Goal: Task Accomplishment & Management: Use online tool/utility

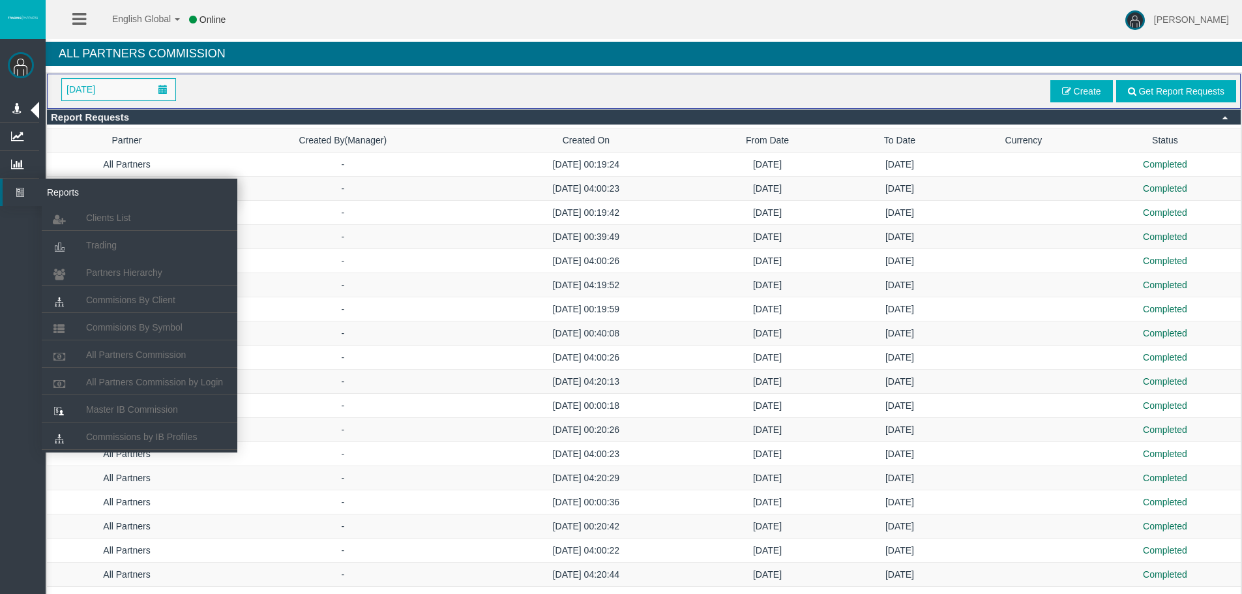
scroll to position [809, 0]
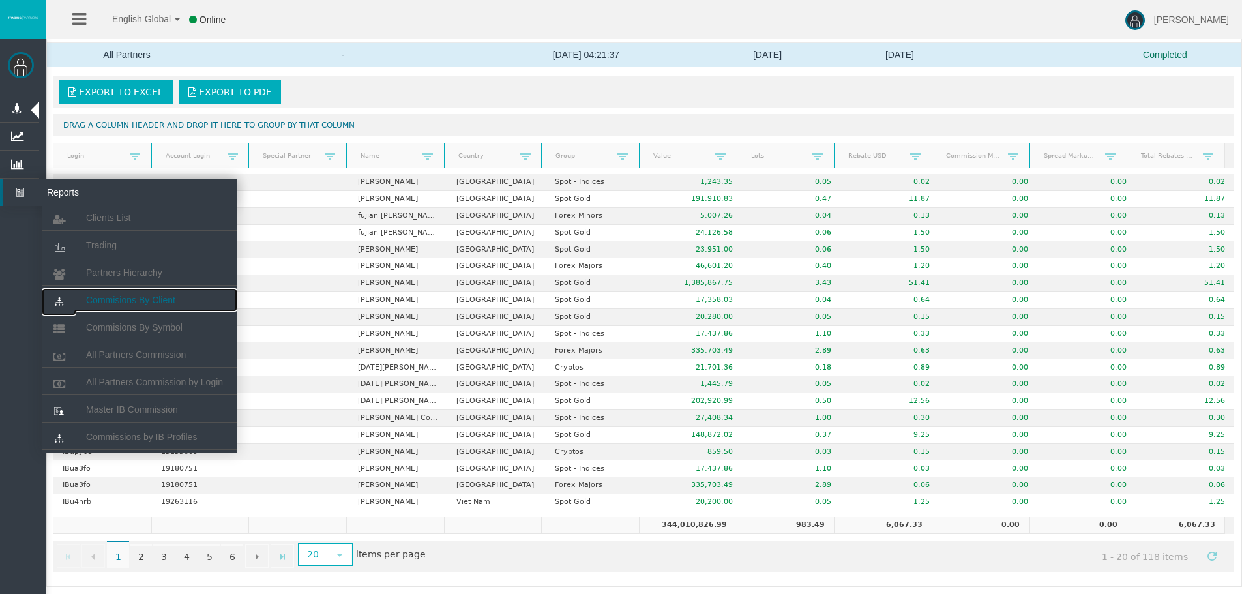
click at [138, 305] on span "Commisions By Client" at bounding box center [130, 300] width 89 height 10
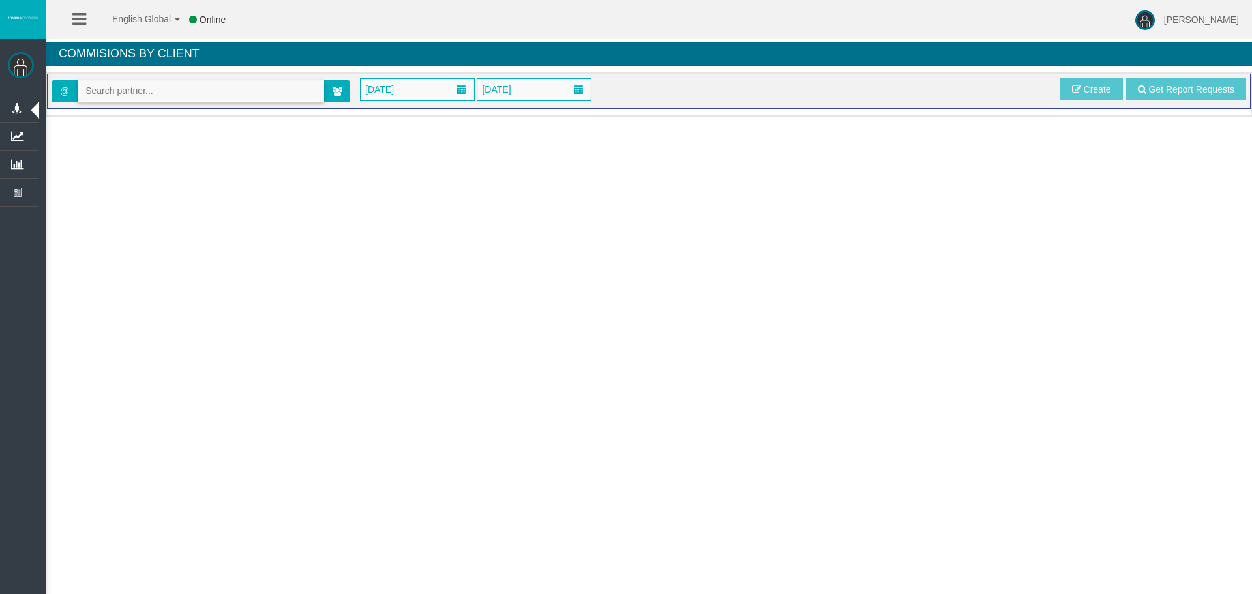
click at [160, 85] on input "text" at bounding box center [200, 91] width 245 height 20
paste input "IBj1npa"
click at [124, 111] on span "[35434] [PERSON_NAME]" at bounding box center [139, 113] width 108 height 10
type input "[EMAIL_ADDRESS][DOMAIN_NAME]"
click at [398, 95] on span "[DATE]" at bounding box center [379, 89] width 37 height 18
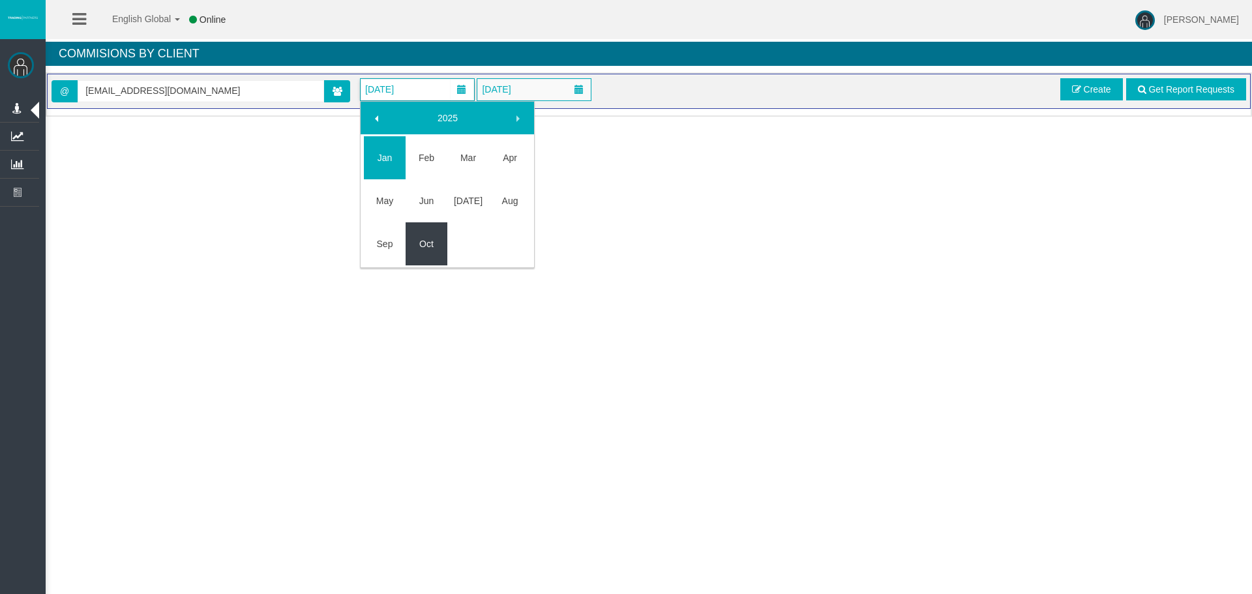
click at [433, 250] on link "Oct" at bounding box center [427, 243] width 42 height 23
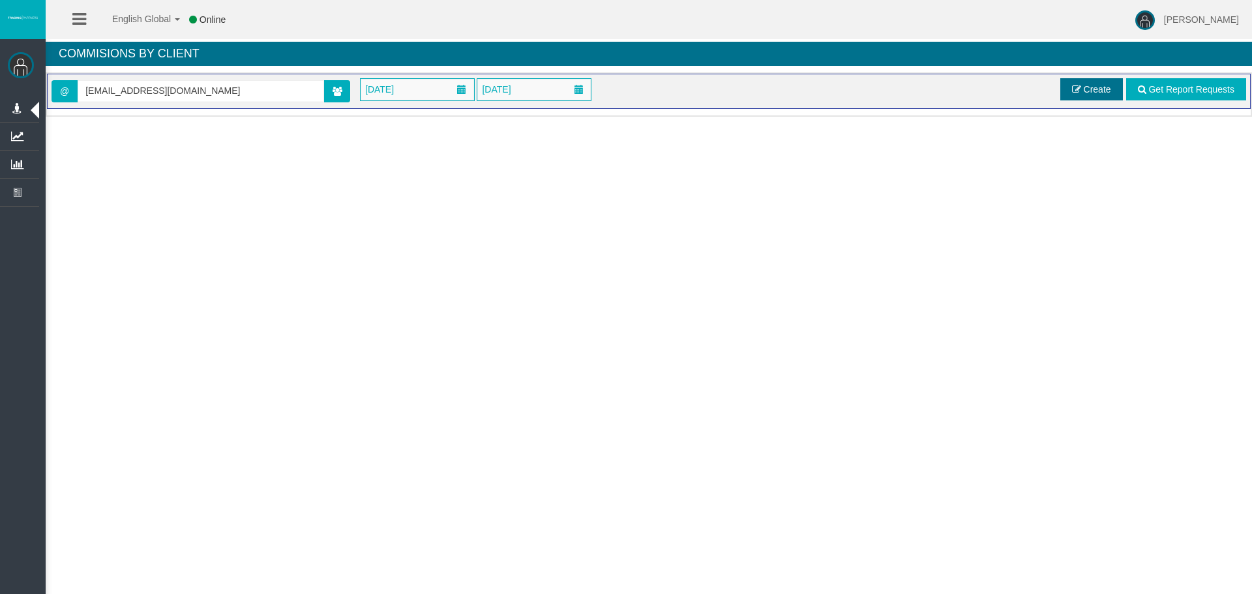
click at [1069, 86] on link "Create" at bounding box center [1091, 89] width 63 height 22
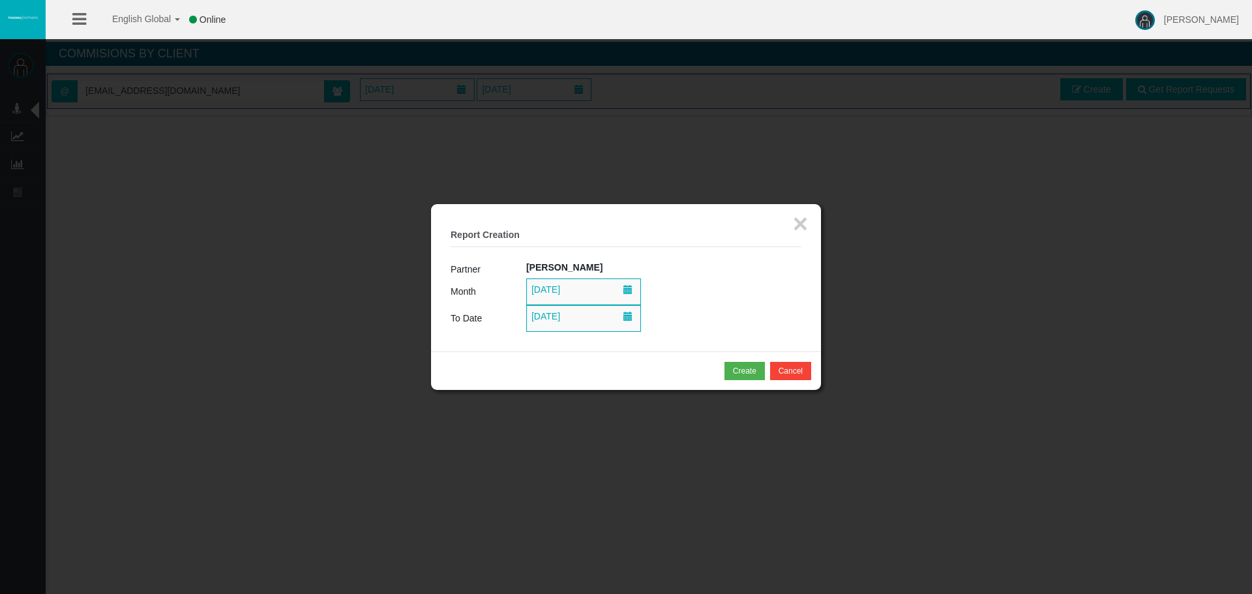
click at [640, 297] on span "[DATE]" at bounding box center [583, 291] width 115 height 27
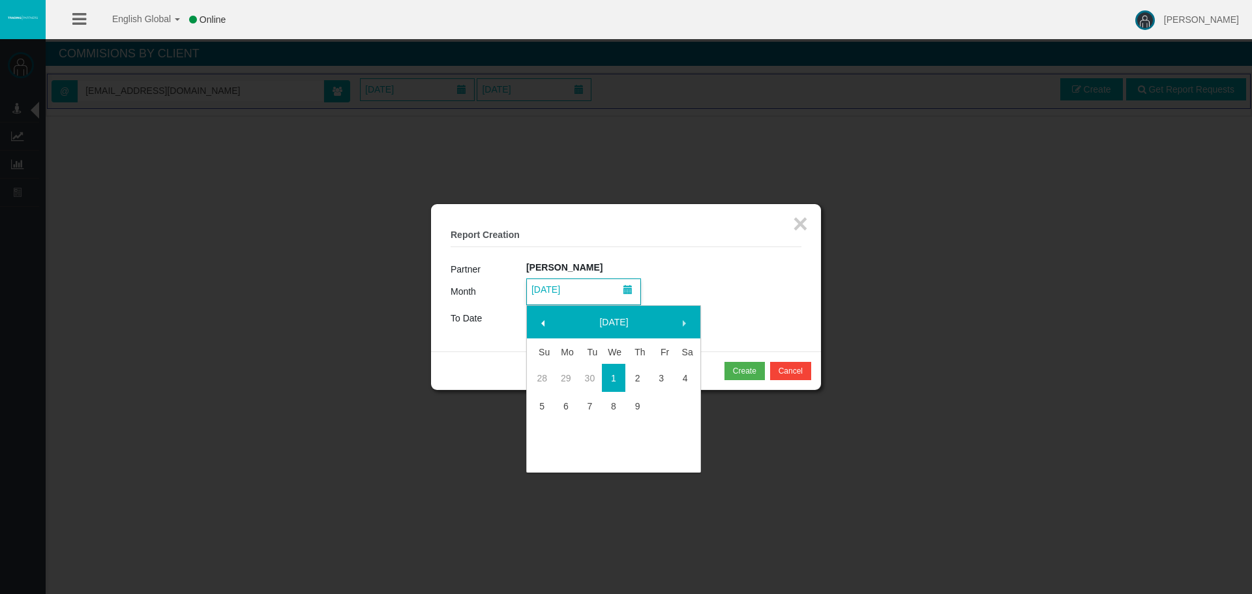
click at [621, 296] on span at bounding box center [627, 292] width 23 height 25
click at [616, 421] on td at bounding box center [614, 426] width 24 height 12
click at [612, 414] on link "8" at bounding box center [614, 406] width 24 height 23
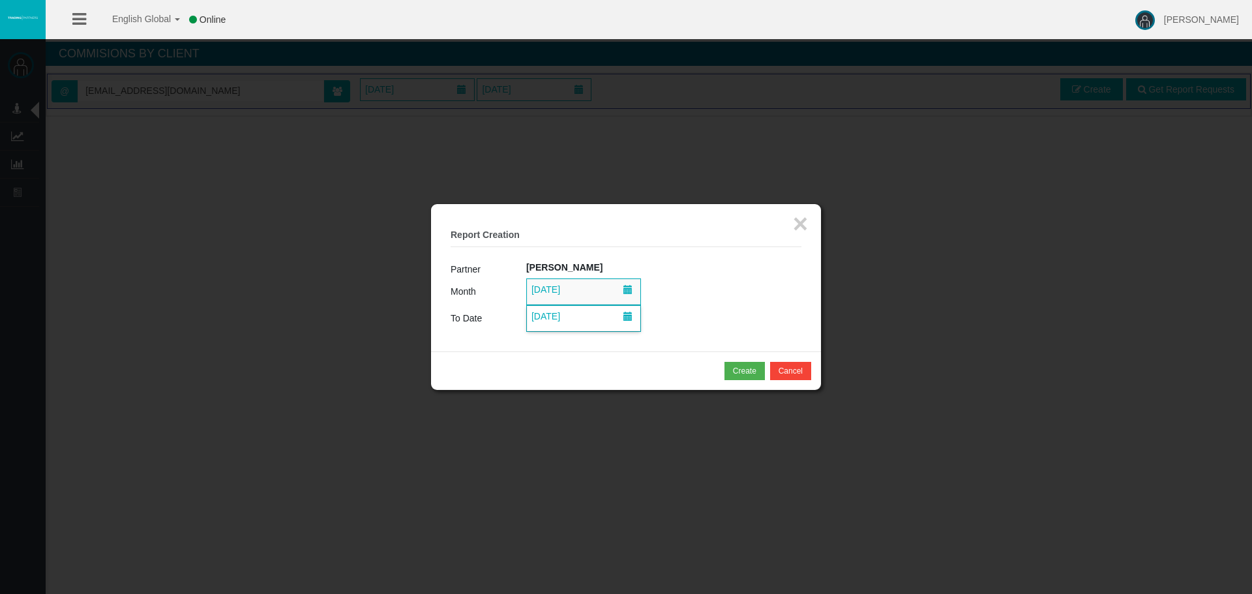
click at [564, 318] on span "[DATE]" at bounding box center [546, 316] width 37 height 18
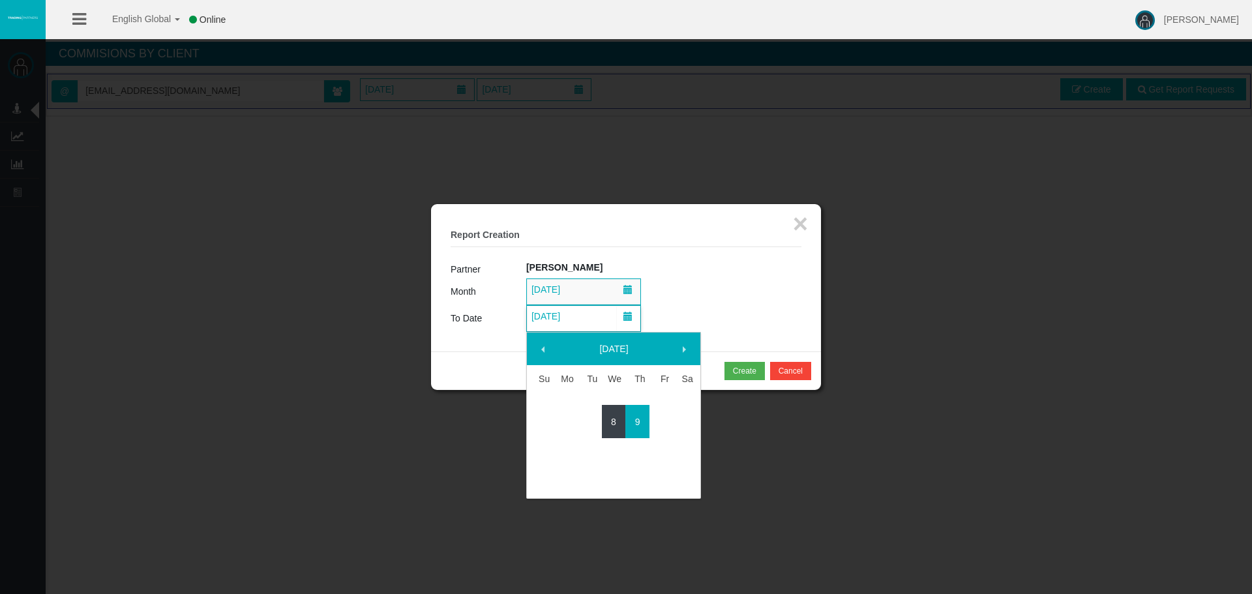
click at [609, 428] on link "8" at bounding box center [614, 421] width 24 height 23
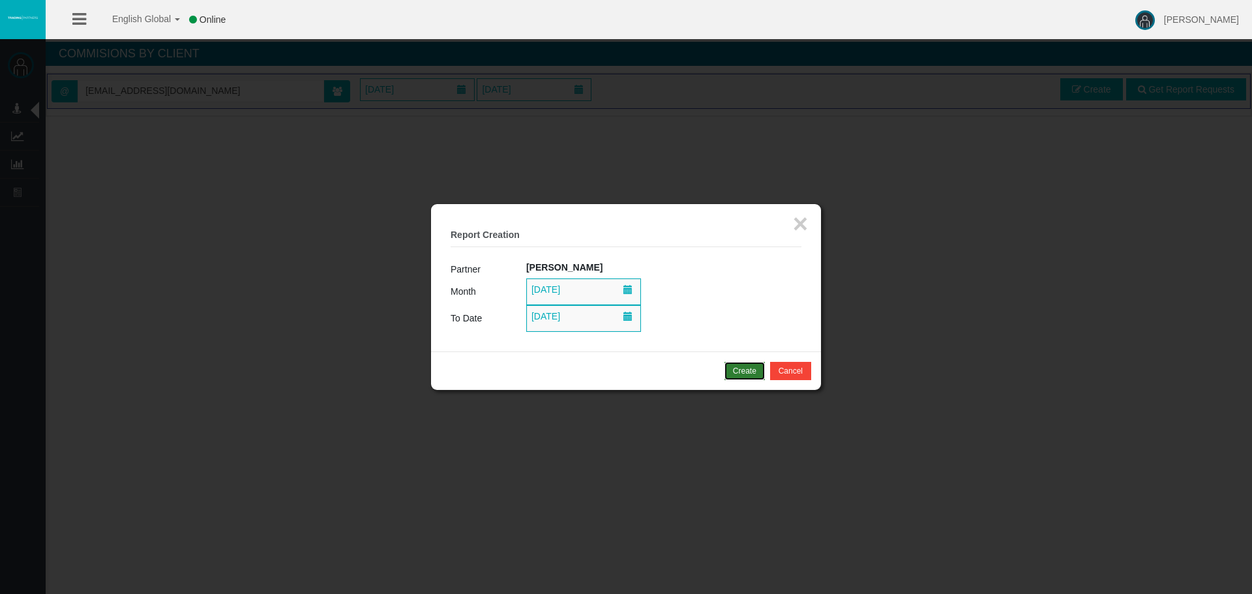
click at [734, 377] on button "Create" at bounding box center [745, 371] width 40 height 18
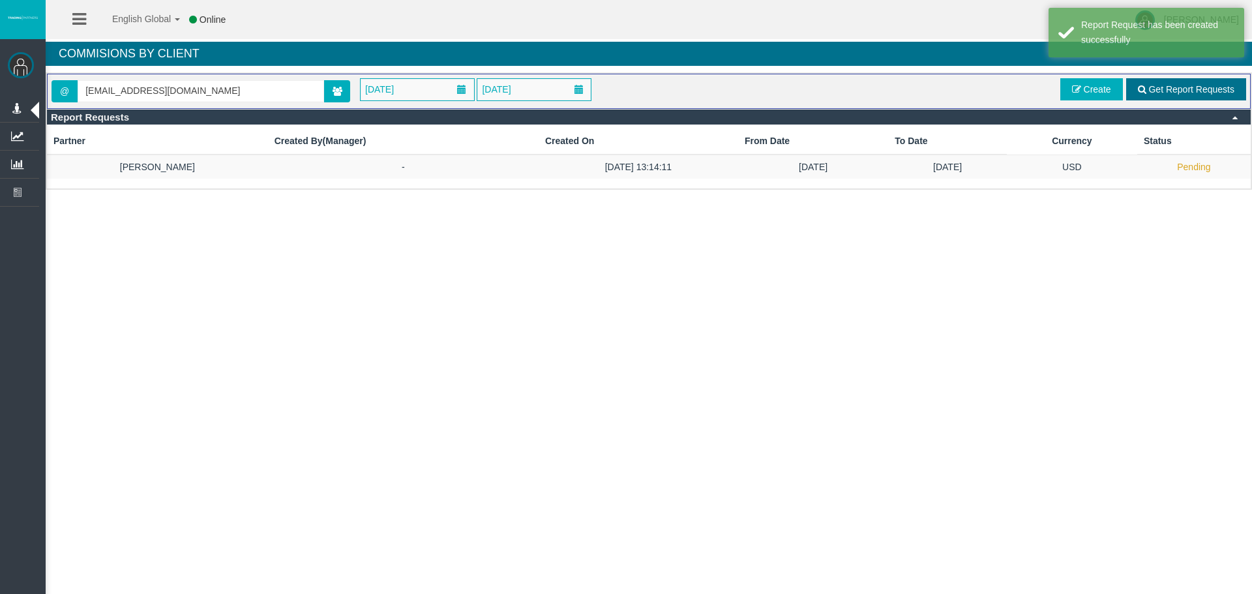
click at [1179, 80] on link "Get Report Requests" at bounding box center [1186, 89] width 120 height 22
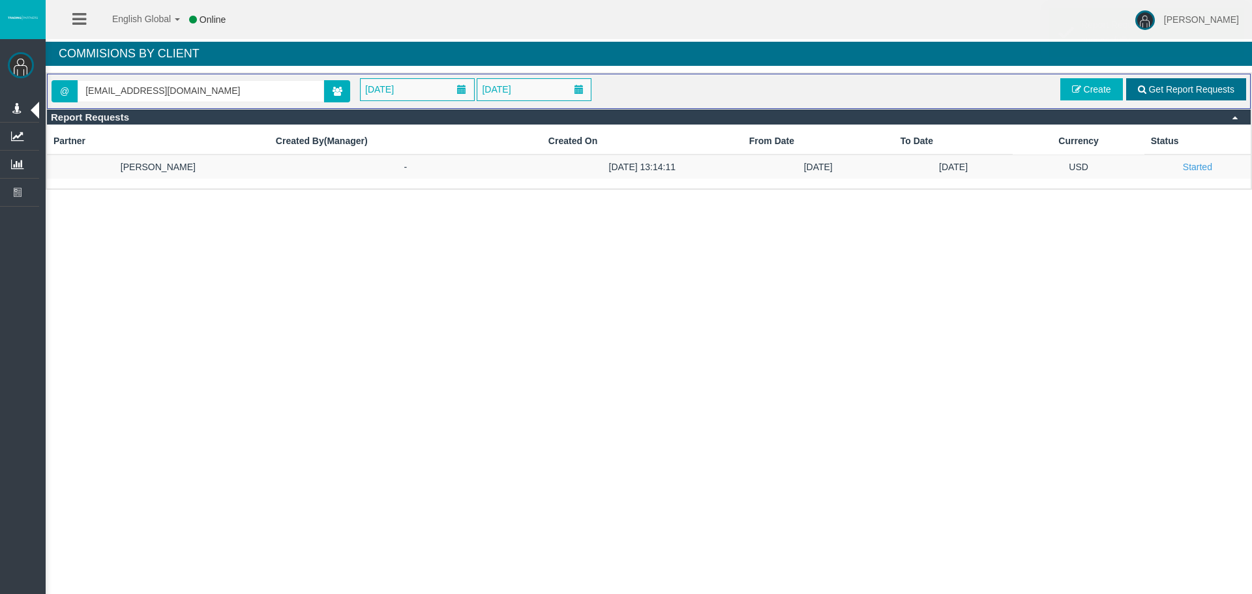
click at [1203, 87] on span "Get Report Requests" at bounding box center [1191, 89] width 86 height 10
click at [1171, 96] on link "Get Report Requests" at bounding box center [1186, 89] width 120 height 22
click at [1180, 94] on span "Get Report Requests" at bounding box center [1191, 89] width 86 height 10
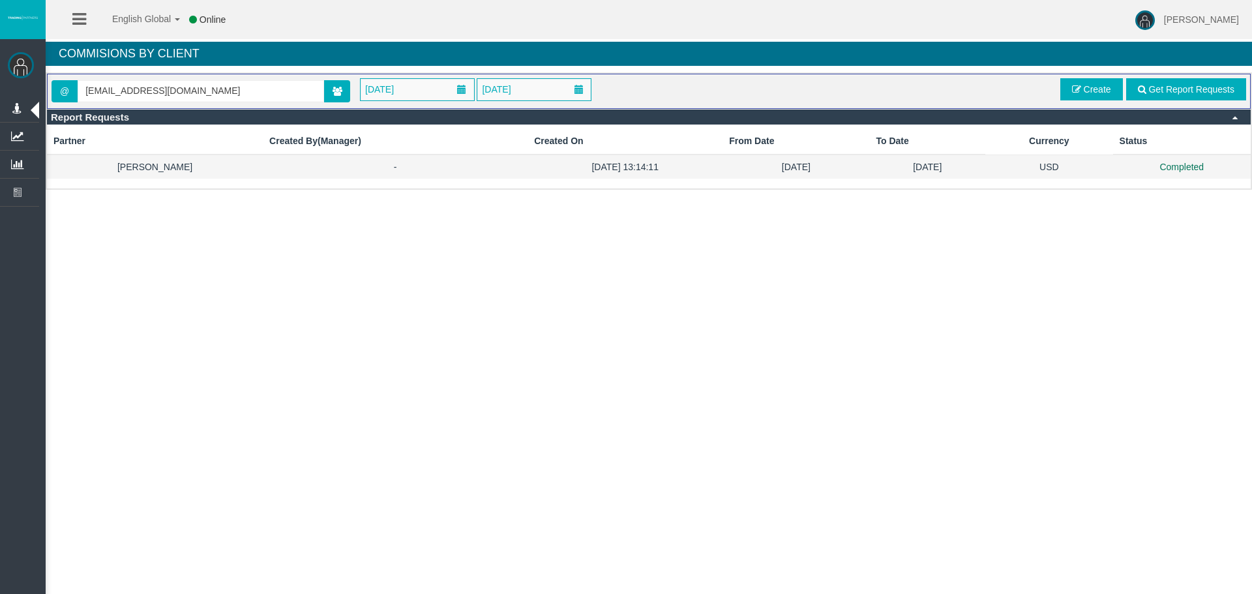
click at [1162, 177] on td "Completed" at bounding box center [1182, 167] width 138 height 24
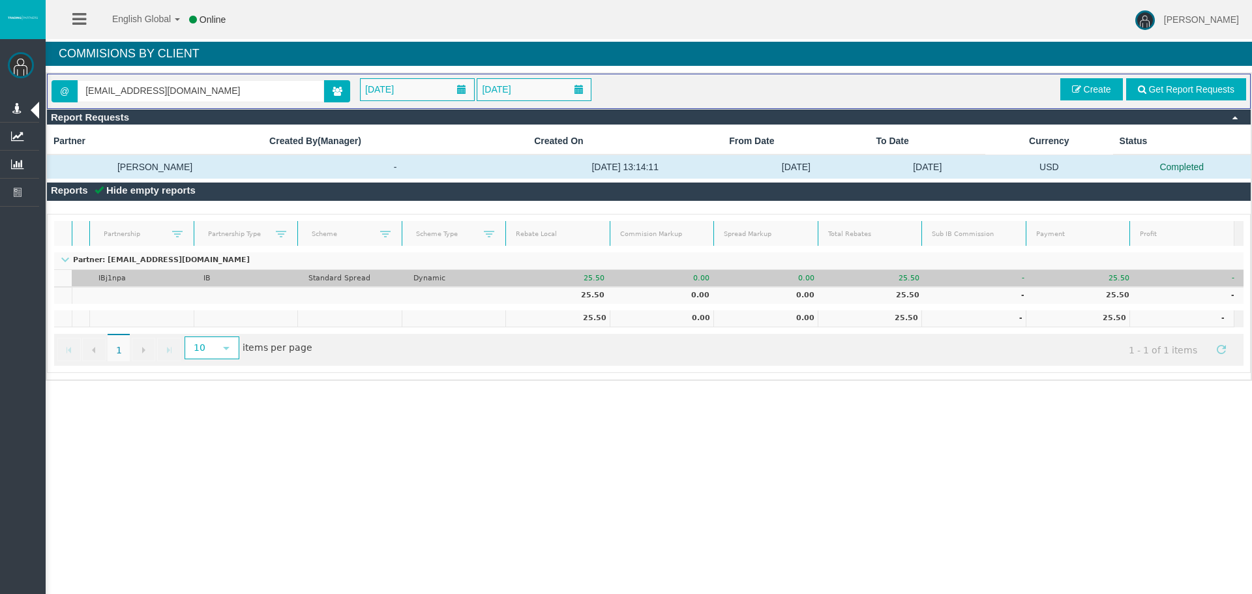
click at [488, 271] on td "Dynamic" at bounding box center [456, 278] width 105 height 17
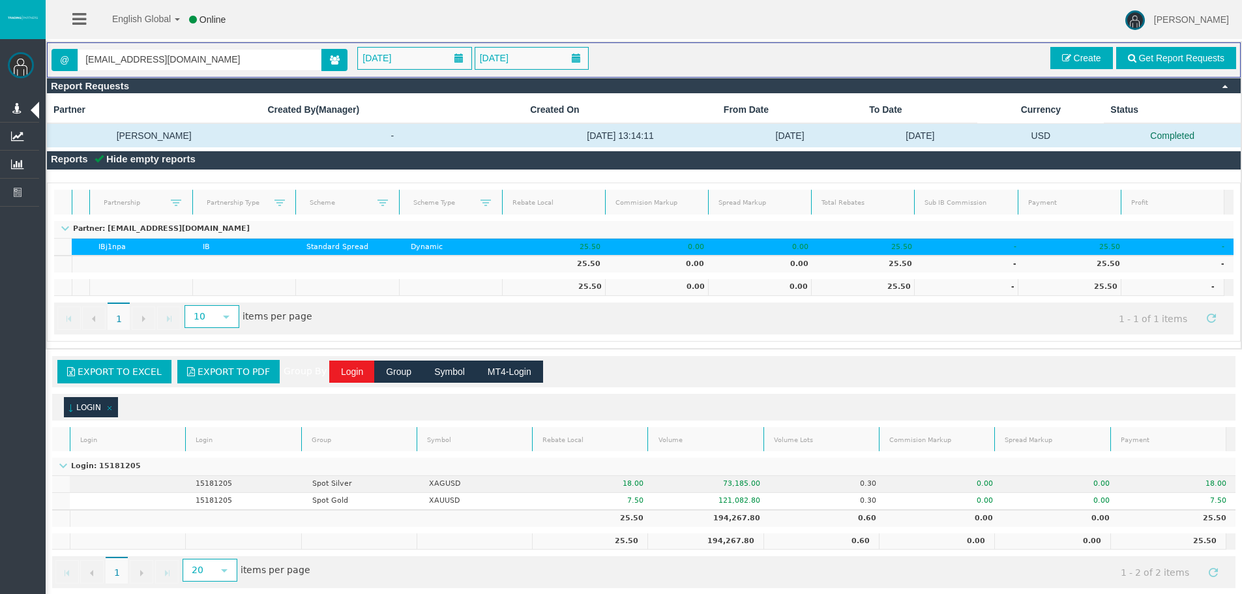
scroll to position [49, 0]
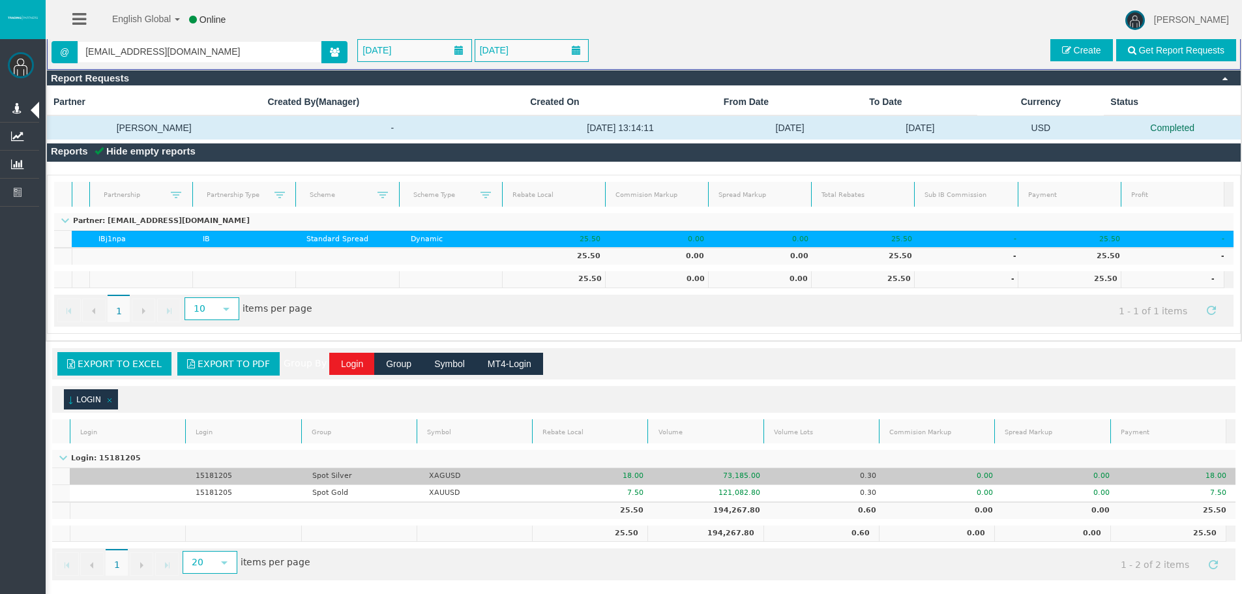
click at [443, 482] on td "XAGUSD" at bounding box center [477, 476] width 117 height 17
click at [443, 483] on td "XAGUSD" at bounding box center [477, 476] width 117 height 17
click at [443, 484] on td "XAGUSD" at bounding box center [477, 476] width 117 height 17
drag, startPoint x: 715, startPoint y: 477, endPoint x: 775, endPoint y: 473, distance: 60.1
click at [775, 473] on tr "15181205 Spot Silver XAGUSD 18.00 73,185.00 0.30 0.00 0.00 18.00 T4-S-norm-GBP …" at bounding box center [644, 476] width 1184 height 17
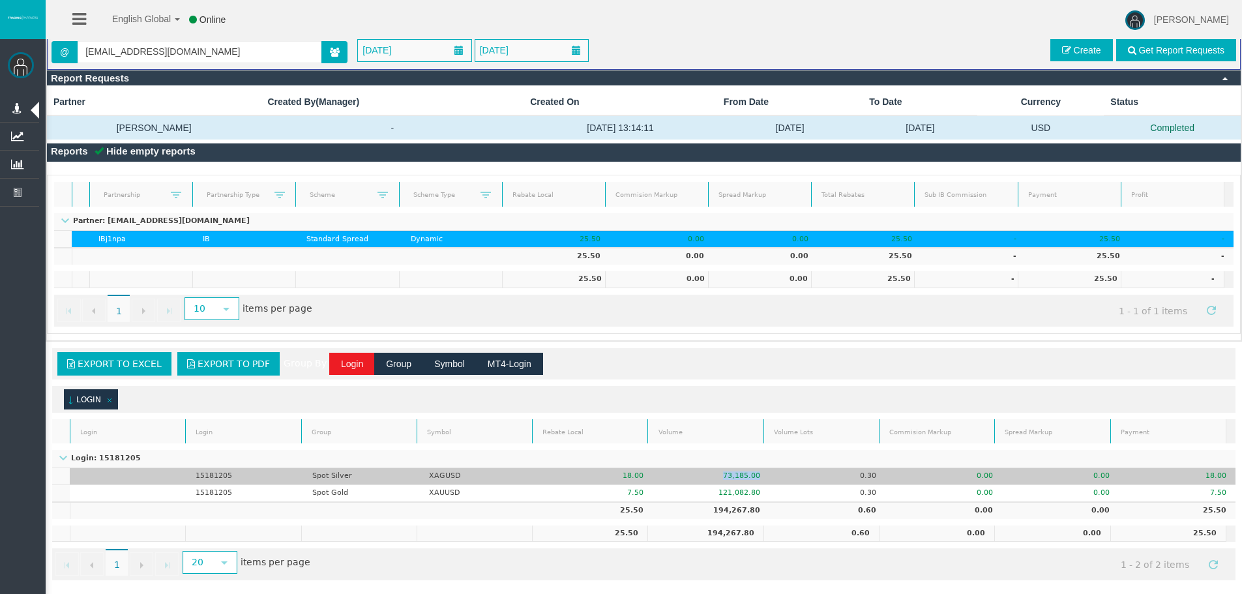
click at [749, 483] on td "73,185.00" at bounding box center [711, 476] width 117 height 17
drag, startPoint x: 604, startPoint y: 473, endPoint x: 643, endPoint y: 484, distance: 40.7
click at [643, 484] on td "18.00" at bounding box center [594, 476] width 117 height 17
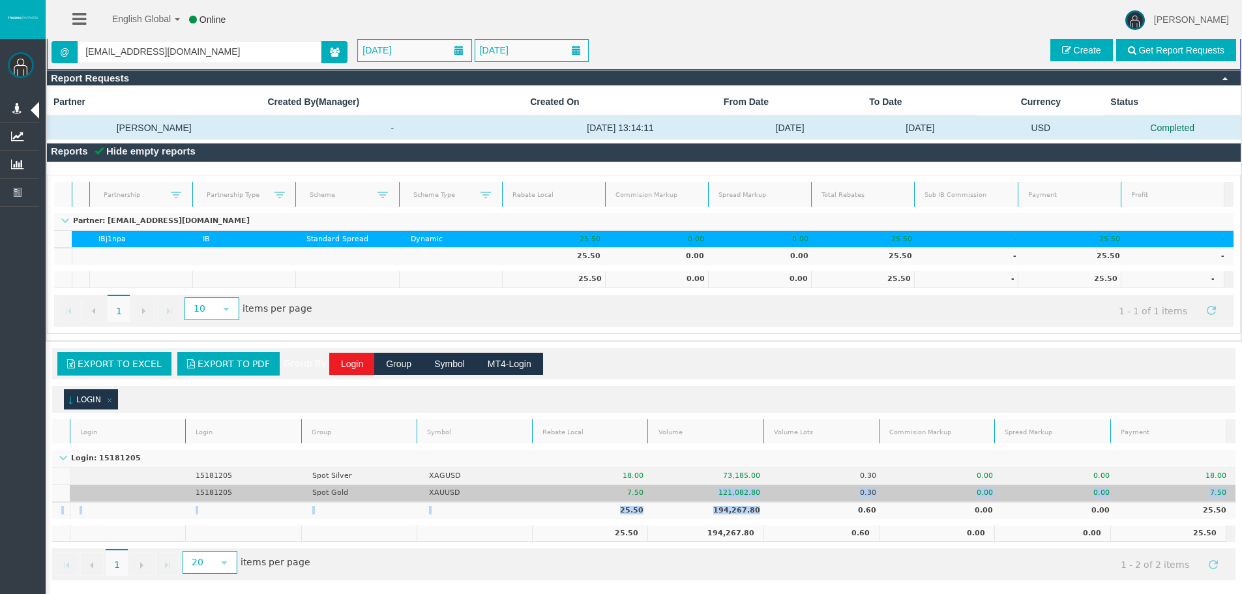
drag, startPoint x: 756, startPoint y: 515, endPoint x: 674, endPoint y: 492, distance: 85.1
click at [674, 493] on tbody "Login: 15181205 15181205 Spot Silver XAGUSD 18.00 73,185.00 0.30 0.00 0.00 18.0…" at bounding box center [644, 484] width 1184 height 68
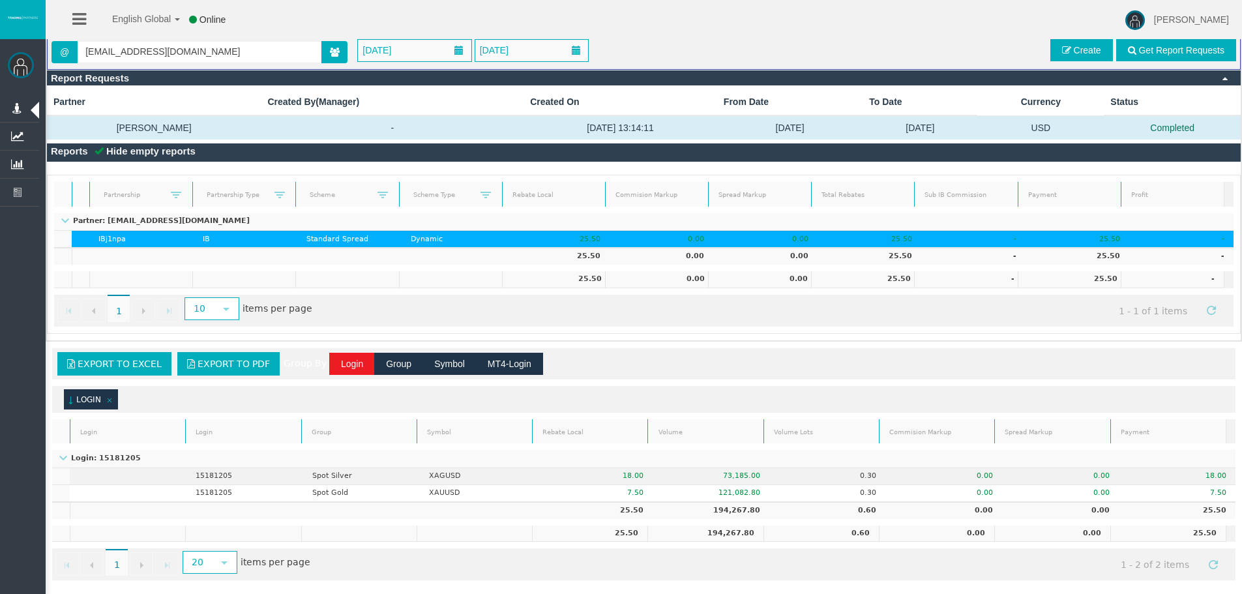
drag, startPoint x: 699, startPoint y: 460, endPoint x: 695, endPoint y: 437, distance: 23.3
click at [699, 459] on td "Login: 15181205" at bounding box center [644, 459] width 1184 height 18
